Goal: Check status: Check status

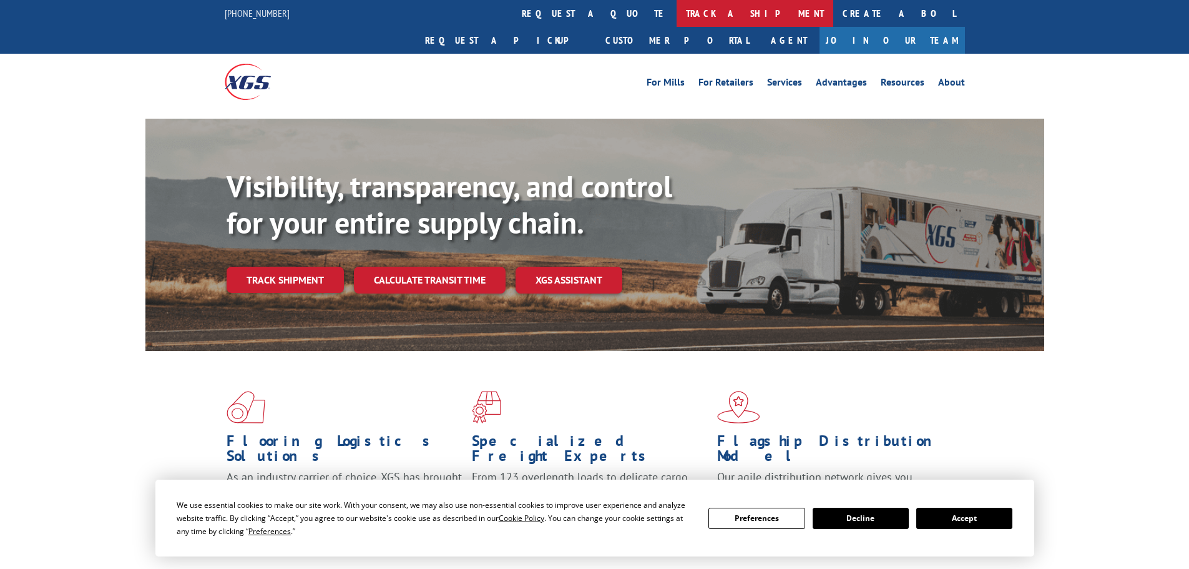
click at [676, 19] on link "track a shipment" at bounding box center [754, 13] width 157 height 27
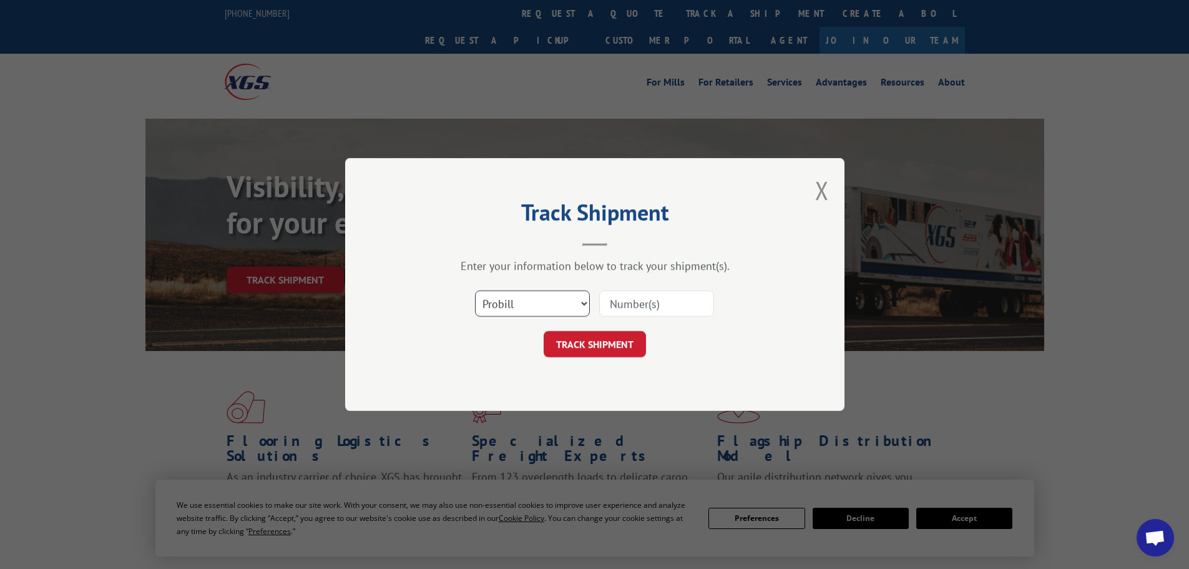
click at [567, 305] on select "Select category... Probill BOL PO" at bounding box center [532, 303] width 115 height 26
select select "bol"
click at [475, 290] on select "Select category... Probill BOL PO" at bounding box center [532, 303] width 115 height 26
click at [632, 304] on input at bounding box center [656, 303] width 115 height 26
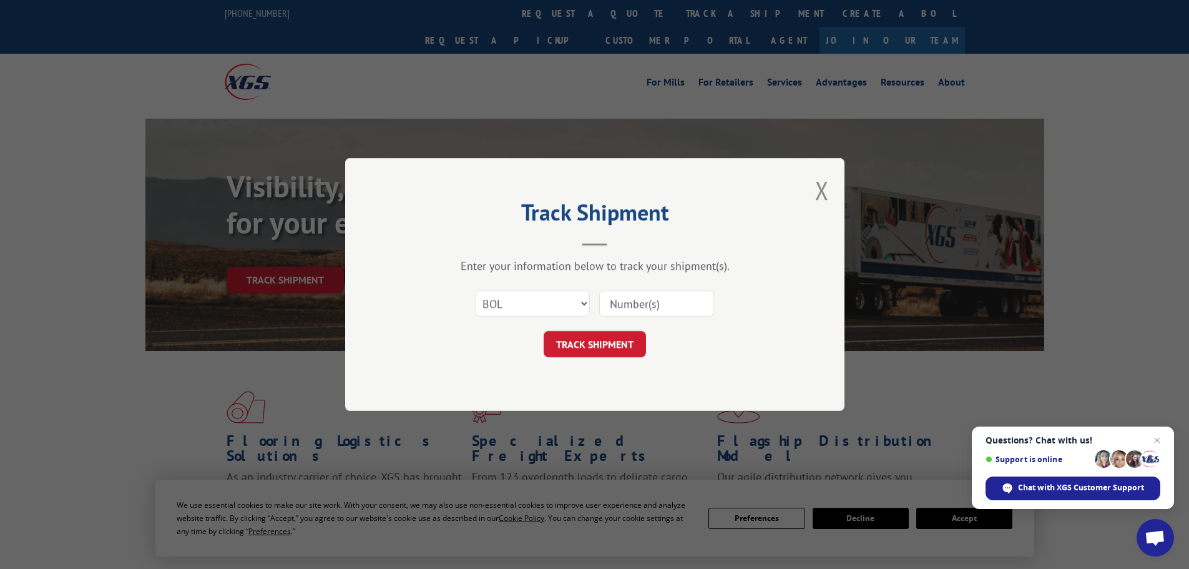
paste input "5266644"
type input "5266644"
click at [625, 339] on button "TRACK SHIPMENT" at bounding box center [595, 344] width 102 height 26
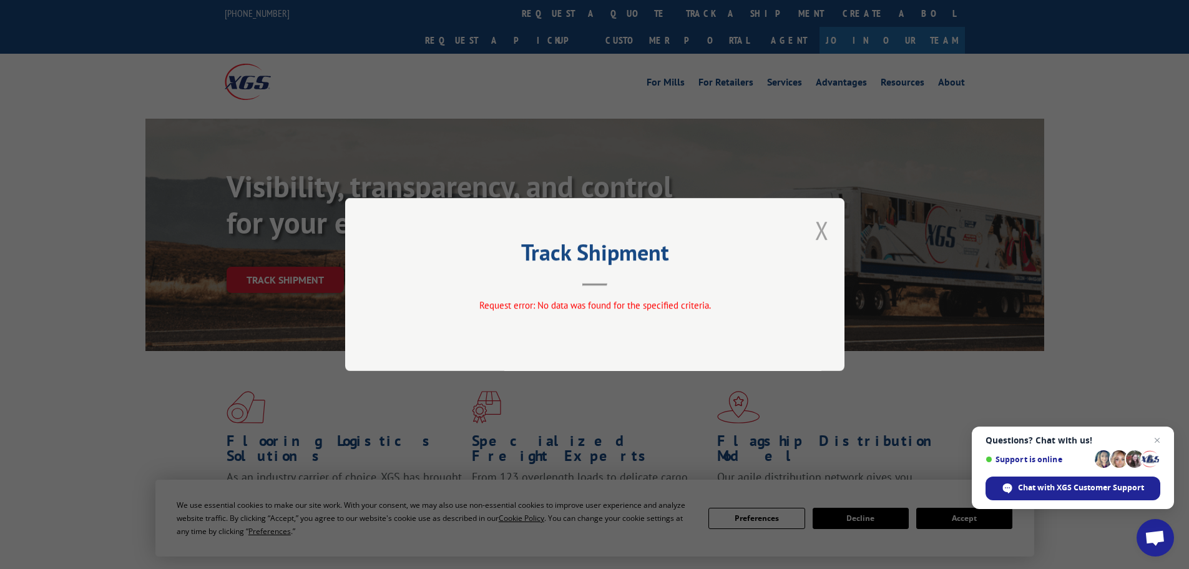
click at [823, 233] on button "Close modal" at bounding box center [822, 229] width 14 height 33
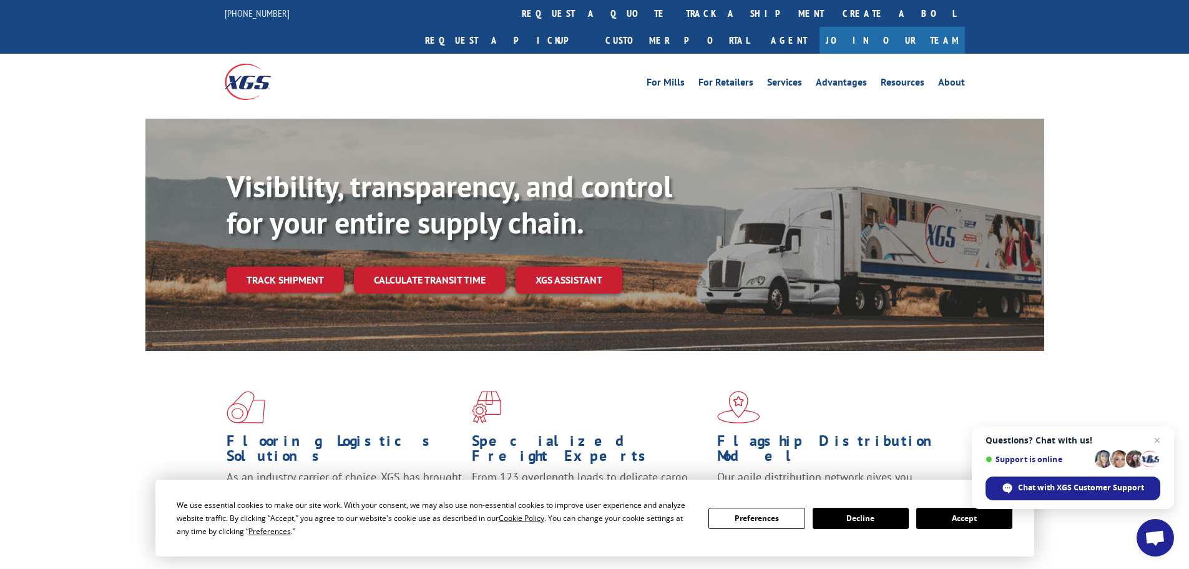
drag, startPoint x: 1156, startPoint y: 439, endPoint x: 1150, endPoint y: 444, distance: 8.1
click at [1158, 439] on span "Close chat" at bounding box center [1157, 439] width 15 height 15
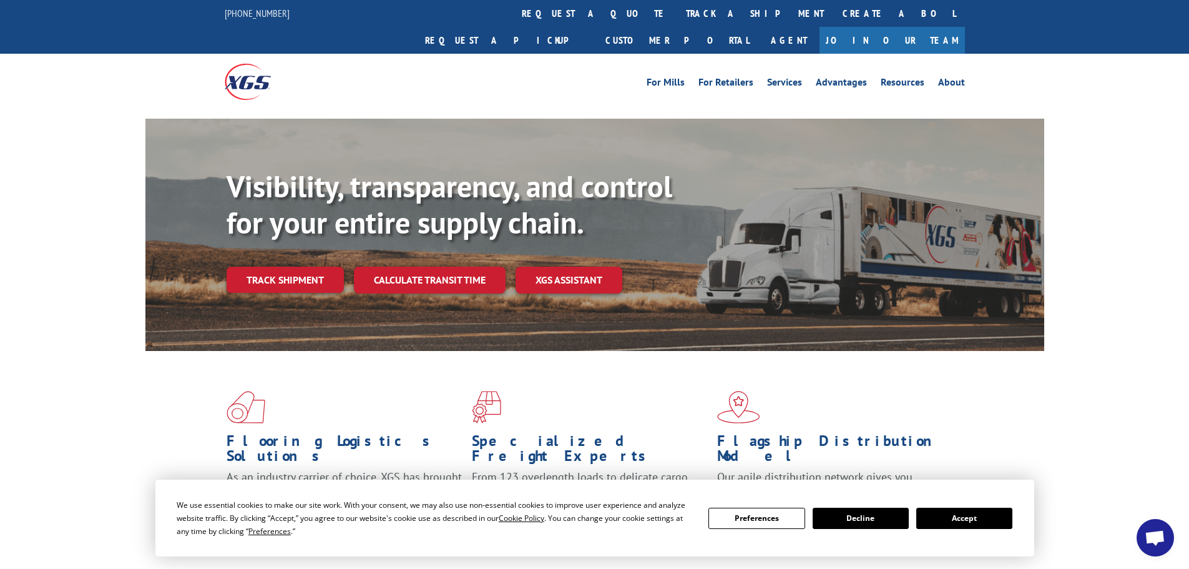
click at [892, 520] on button "Decline" at bounding box center [861, 517] width 96 height 21
